Goal: Find specific page/section: Find specific page/section

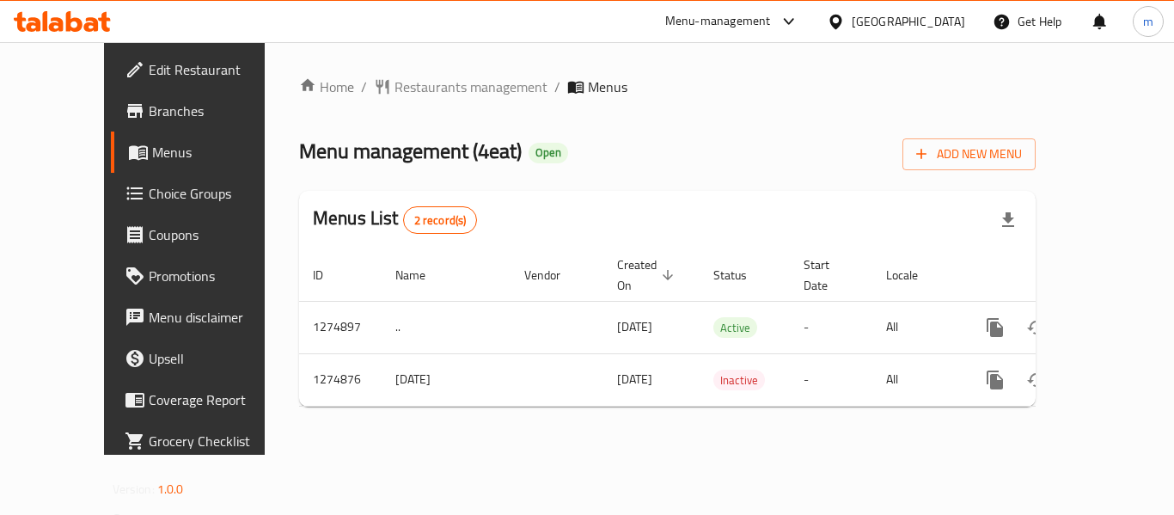
click at [936, 14] on div "Oman" at bounding box center [908, 21] width 113 height 19
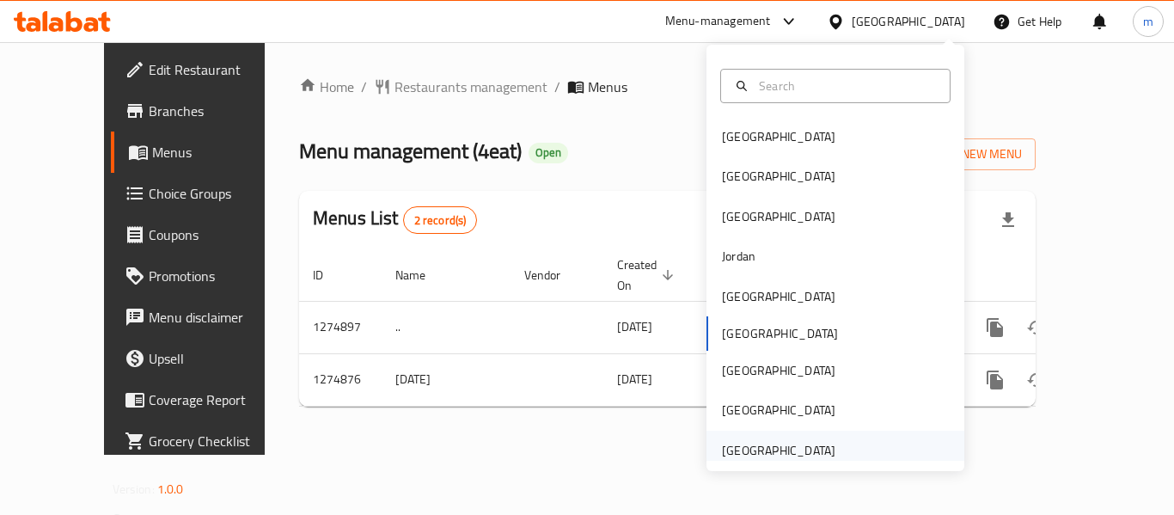
click at [750, 442] on div "[GEOGRAPHIC_DATA]" at bounding box center [778, 450] width 113 height 19
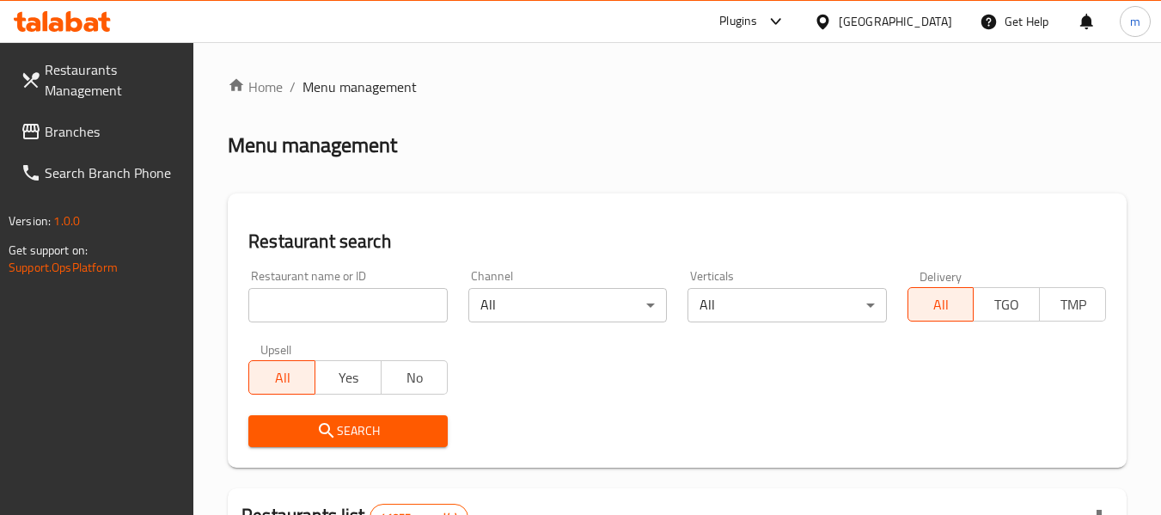
click at [64, 27] on icon at bounding box center [62, 21] width 97 height 21
